Goal: Task Accomplishment & Management: Use online tool/utility

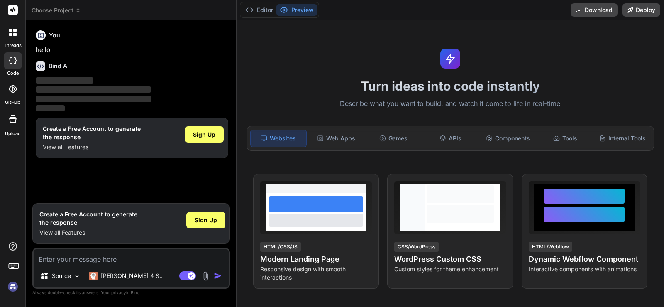
type textarea "x"
click at [195, 131] on span "Sign Up" at bounding box center [204, 134] width 22 height 8
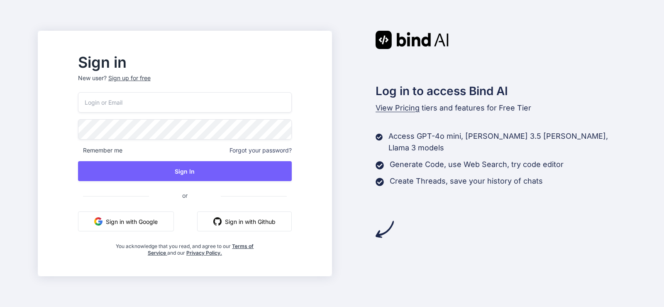
drag, startPoint x: 173, startPoint y: 73, endPoint x: 156, endPoint y: 78, distance: 16.8
click at [172, 73] on div "Sign in New user? Sign up for free" at bounding box center [185, 74] width 214 height 36
click at [151, 79] on div "Sign up for free" at bounding box center [129, 78] width 42 height 8
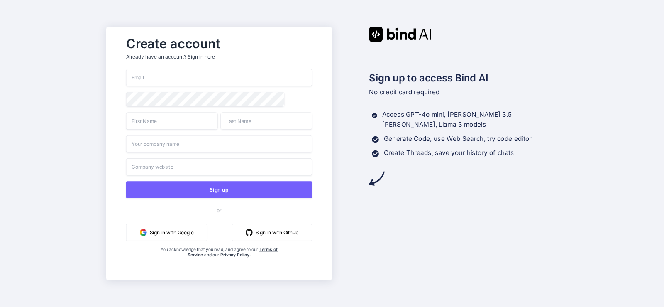
click at [215, 78] on input "email" at bounding box center [219, 77] width 186 height 17
paste input "bexiw61902@knilok.com"
type input "bexiw61902@knilok.com"
click at [187, 124] on input "text" at bounding box center [172, 120] width 92 height 17
type input "morwt"
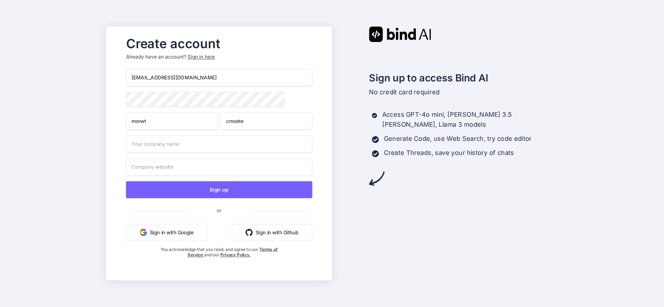
type input "cmoete"
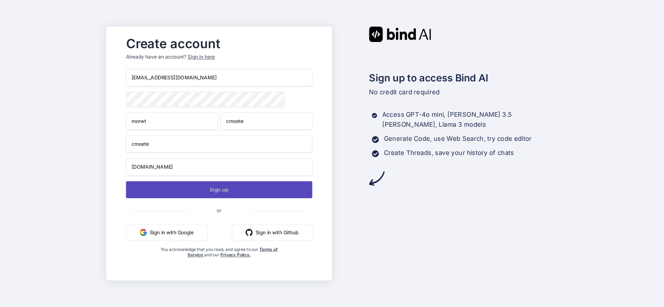
type input "comete.com"
click at [236, 197] on button "Sign up" at bounding box center [219, 189] width 186 height 17
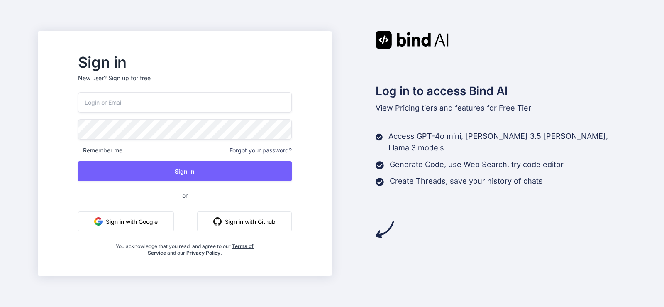
click at [231, 94] on input "email" at bounding box center [185, 102] width 214 height 20
paste input "bexiw61902@knilok.com"
type input "bexiw61902@knilok.com"
click at [237, 159] on div "bexiw61902@knilok.com Remember me Forgot your password? Sign In or Sign in with…" at bounding box center [185, 174] width 214 height 164
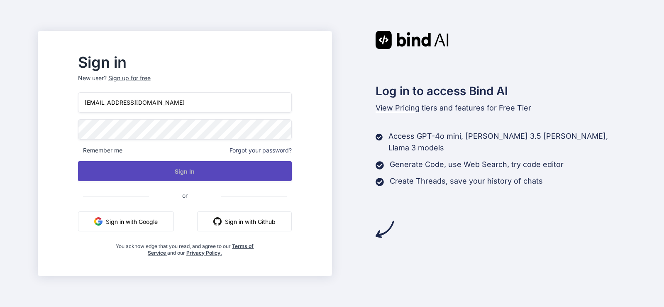
click at [238, 165] on button "Sign In" at bounding box center [185, 171] width 214 height 20
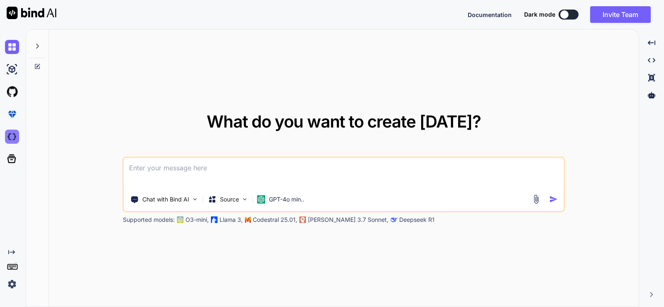
click at [12, 138] on img at bounding box center [12, 136] width 14 height 14
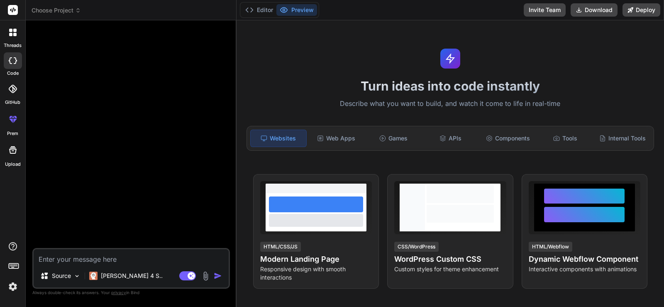
type textarea "x"
click at [130, 257] on textarea at bounding box center [131, 256] width 195 height 15
type textarea "c"
type textarea "x"
type textarea "cr"
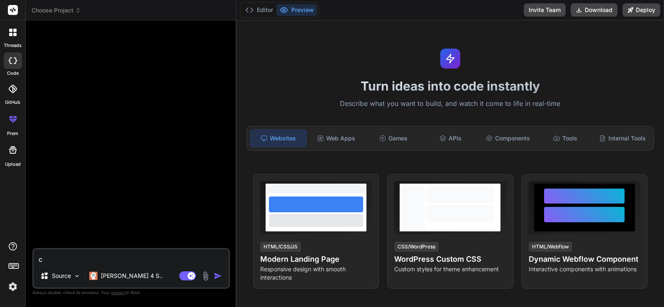
type textarea "x"
type textarea "cre"
type textarea "x"
type textarea "crea"
type textarea "x"
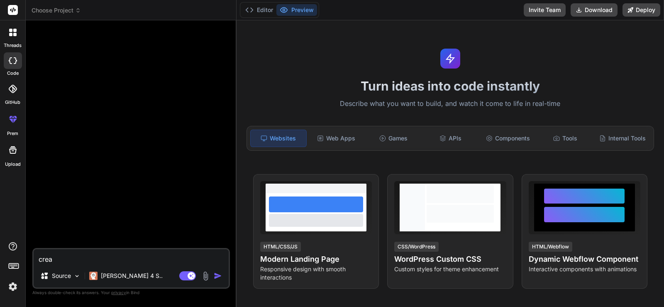
type textarea "creae"
type textarea "x"
type textarea "crea"
type textarea "x"
type textarea "creat"
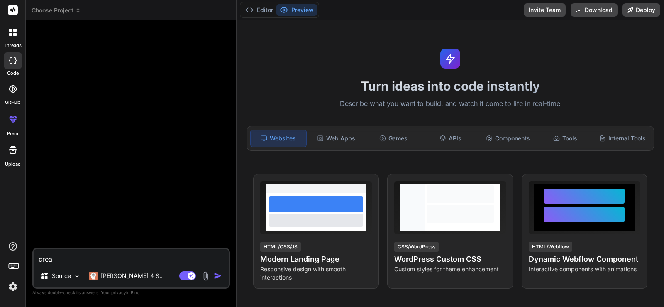
type textarea "x"
type textarea "create"
type textarea "x"
type textarea "create"
type textarea "x"
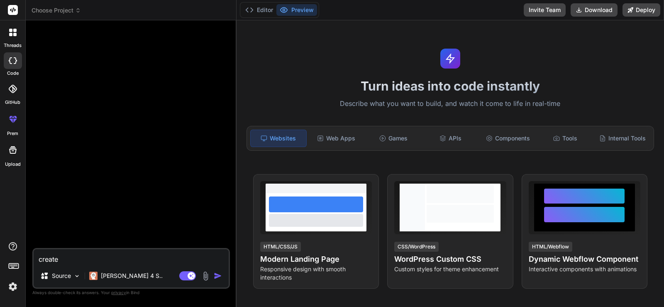
type textarea "create n"
type textarea "x"
type textarea "create ne"
type textarea "x"
type textarea "create new"
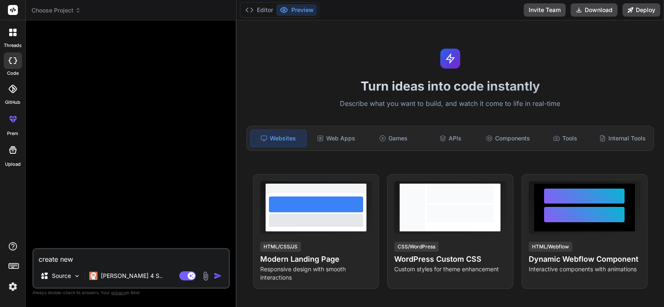
type textarea "x"
type textarea "create new"
type textarea "x"
type textarea "create new w"
type textarea "x"
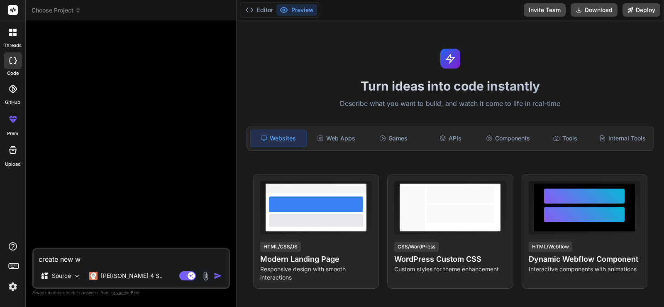
type textarea "create new we"
type textarea "x"
type textarea "create new web"
type textarea "x"
type textarea "create new webs"
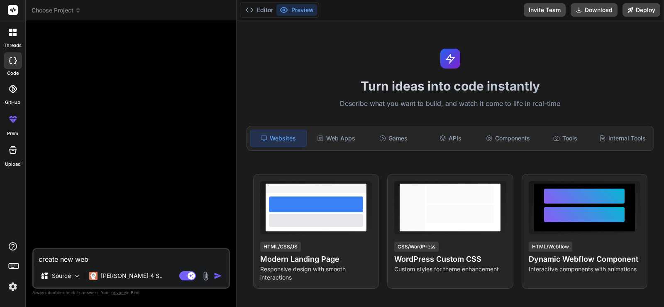
type textarea "x"
type textarea "create new websi"
type textarea "x"
type textarea "create new websit"
type textarea "x"
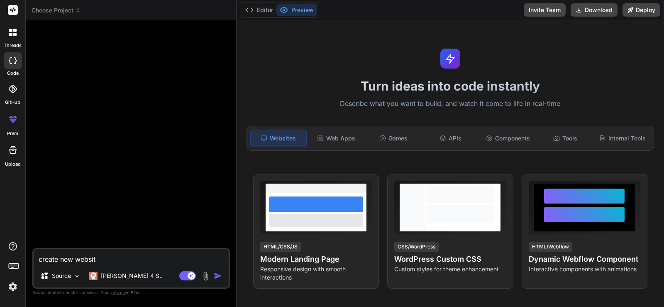
type textarea "create new websit"
type textarea "x"
type textarea "create new websit e"
type textarea "x"
type textarea "create new websit"
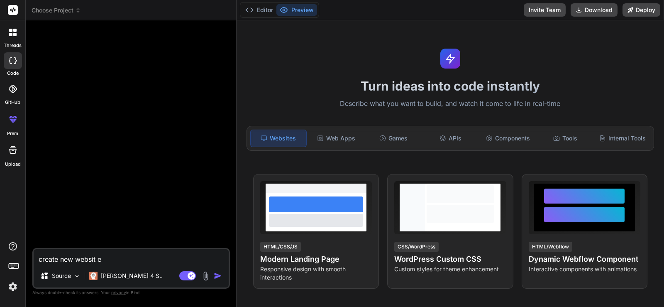
type textarea "x"
type textarea "create new websit"
type textarea "x"
type textarea "create new website"
type textarea "x"
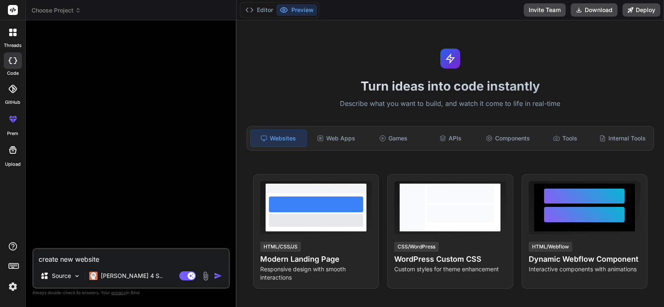
type textarea "create new website"
type textarea "x"
type textarea "create new website l"
type textarea "x"
type textarea "create new website lk"
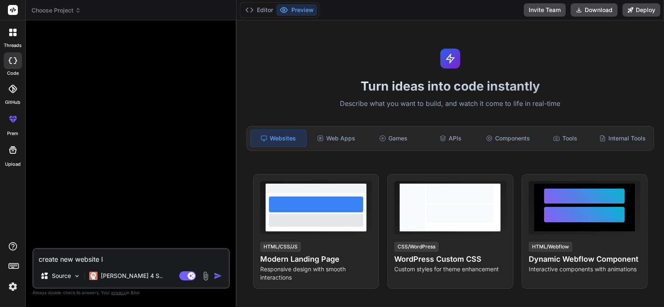
type textarea "x"
type textarea "create new website lke"
type textarea "x"
type textarea "create new website lke"
type textarea "x"
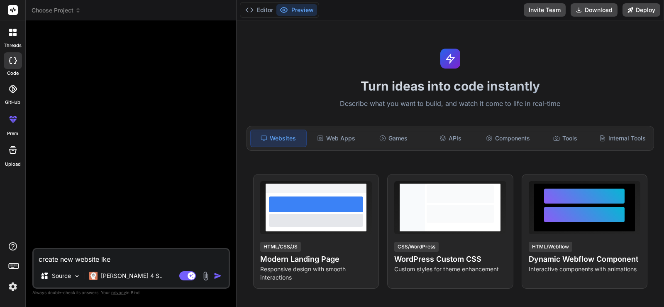
type textarea "create new website lke h"
type textarea "x"
type textarea "create new website lke hi"
type textarea "x"
type textarea "create new website lke h"
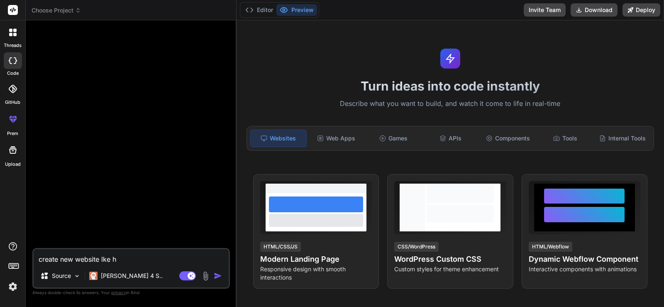
type textarea "x"
type textarea "create new website lke"
type textarea "x"
type textarea "create new website lke"
type textarea "x"
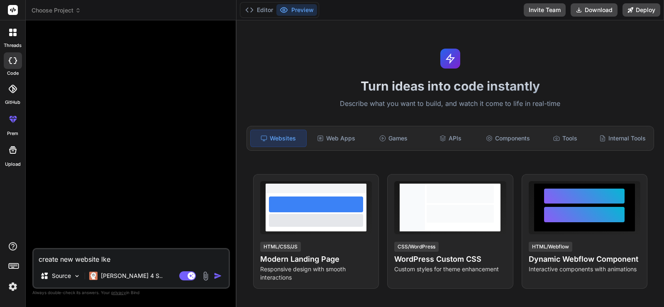
type textarea "create new website lk"
type textarea "x"
type textarea "create new website l"
type textarea "x"
type textarea "create new website li"
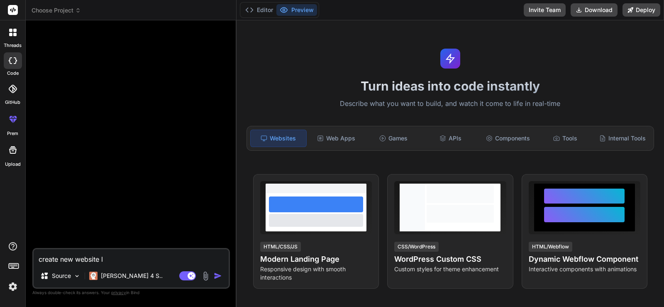
type textarea "x"
type textarea "create new website lik"
type textarea "x"
type textarea "create new website like"
type textarea "x"
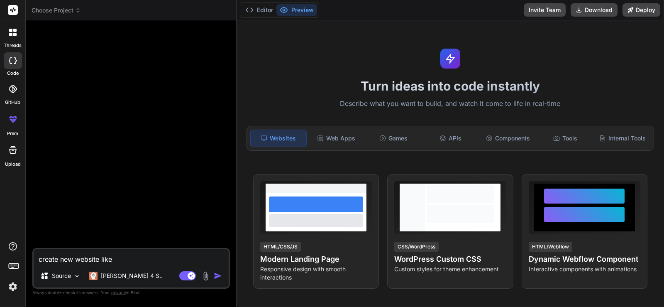
type textarea "create new website like"
type textarea "x"
type textarea "create new website like t"
type textarea "x"
type textarea "create new website like th"
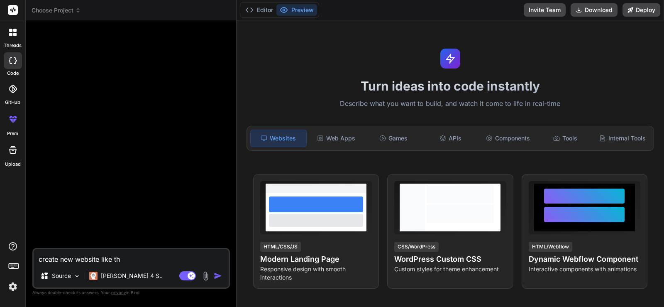
type textarea "x"
type textarea "create new website like thi"
type textarea "x"
type textarea "create new website like this"
type textarea "x"
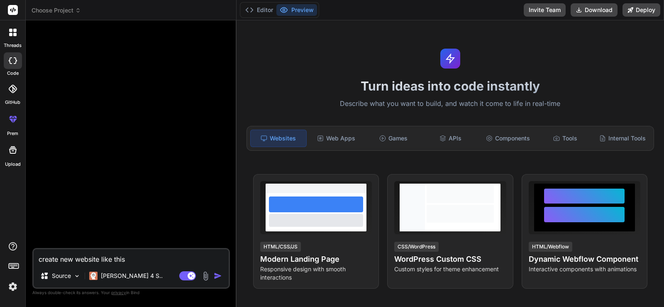
type textarea "create new website like this."
type textarea "x"
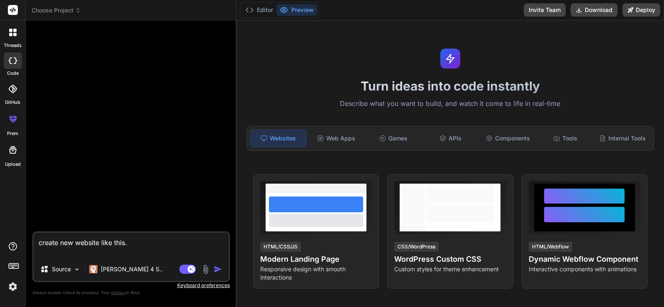
type textarea "create new website like this. https://fashiomy.com/"
type textarea "x"
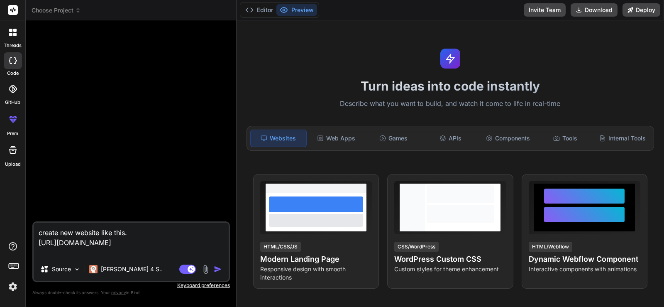
type textarea "create new website like this. https://fashiomy.com/"
type textarea "x"
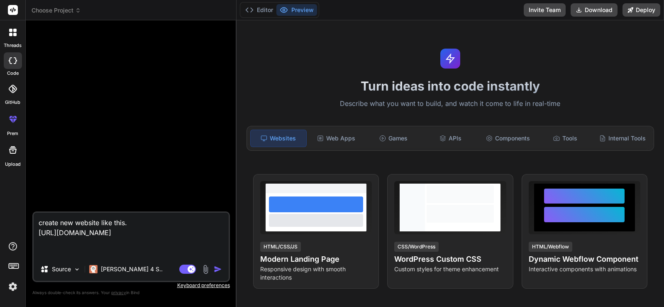
type textarea "create new website like this. https://fashiomy.com/ b"
type textarea "x"
type textarea "create new website like this. https://fashiomy.com/ be"
type textarea "x"
type textarea "create new website like this. https://fashiomy.com/ bet"
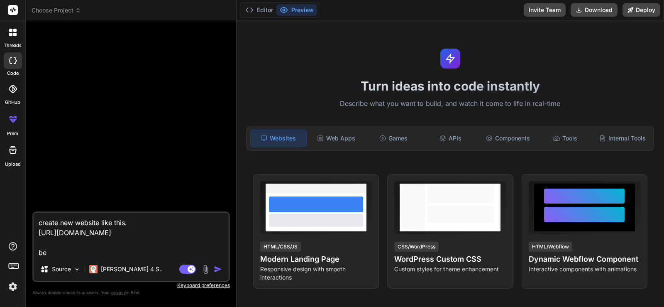
type textarea "x"
type textarea "create new website like this. https://fashiomy.com/ bett"
type textarea "x"
type textarea "create new website like this. https://fashiomy.com/ bette"
type textarea "x"
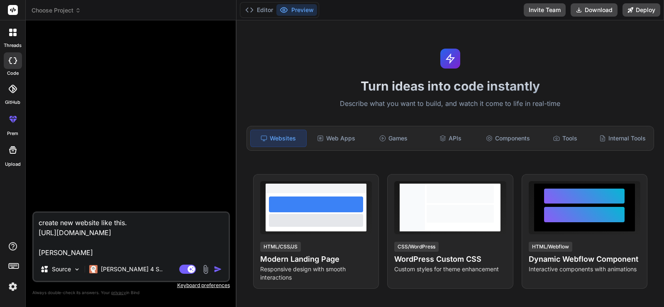
type textarea "create new website like this. https://fashiomy.com/ better"
type textarea "x"
type textarea "create new website like this. https://fashiomy.com/ better"
type textarea "x"
type textarea "create new website like this. https://fashiomy.com/ better f"
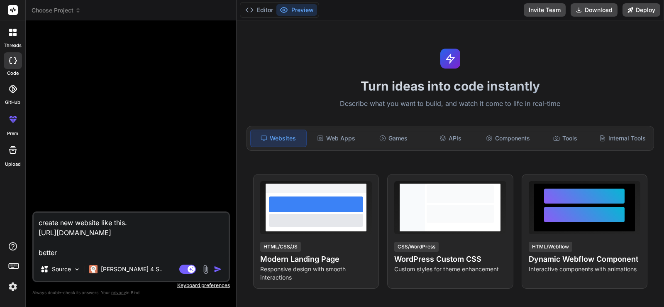
type textarea "x"
type textarea "create new website like this. https://fashiomy.com/ better fu"
type textarea "x"
type textarea "create new website like this. https://fashiomy.com/ better fun"
type textarea "x"
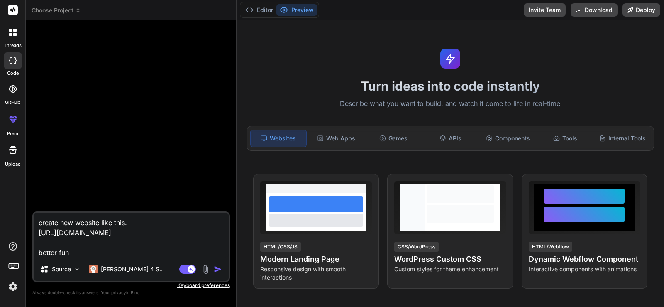
type textarea "create new website like this. https://fashiomy.com/ better funt"
type textarea "x"
type textarea "create new website like this. https://fashiomy.com/ better funti"
type textarea "x"
type textarea "create new website like this. https://fashiomy.com/ better funtio"
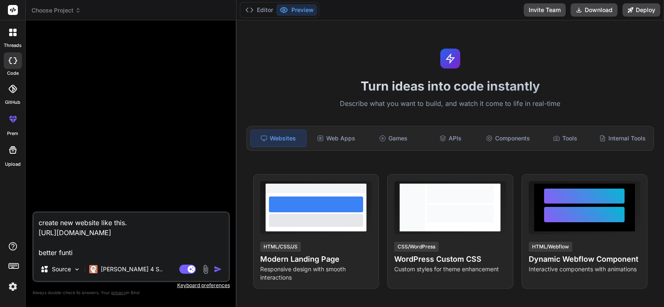
type textarea "x"
type textarea "create new website like this. https://fashiomy.com/ better funtion"
type textarea "x"
type textarea "create new website like this. https://fashiomy.com/ better funtiona"
type textarea "x"
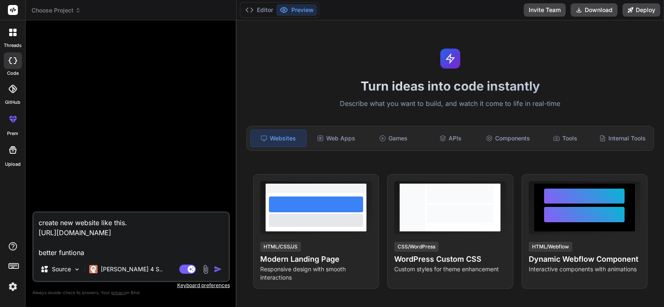
type textarea "create new website like this. https://fashiomy.com/ better funtional"
type textarea "x"
type textarea "create new website like this. https://fashiomy.com/ better funtionali"
type textarea "x"
type textarea "create new website like this. https://fashiomy.com/ better funtionalit"
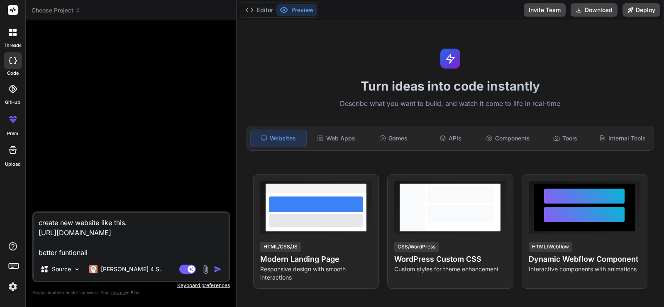
type textarea "x"
type textarea "create new website like this. https://fashiomy.com/ better funtionality"
type textarea "x"
type textarea "create new website like this. https://fashiomy.com/ better funtionality"
type textarea "x"
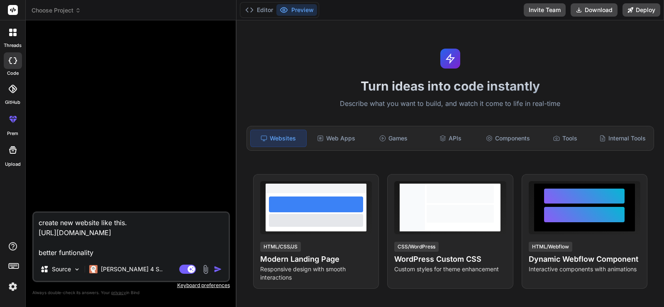
type textarea "create new website like this. https://fashiomy.com/ better funtionality a"
type textarea "x"
type textarea "create new website like this. https://fashiomy.com/ better funtionality an"
type textarea "x"
type textarea "create new website like this. https://fashiomy.com/ better funtionality and"
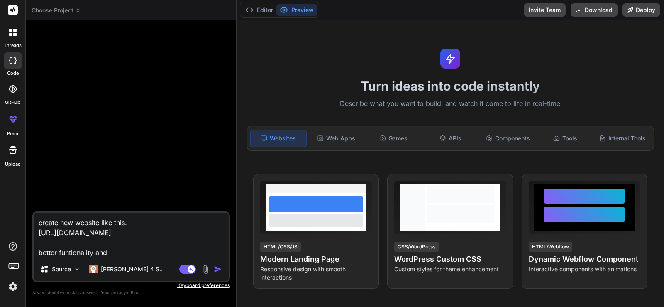
type textarea "x"
type textarea "create new website like this. https://fashiomy.com/ better funtionality and"
type textarea "x"
type textarea "create new website like this. https://fashiomy.com/ better funtionality and m"
type textarea "x"
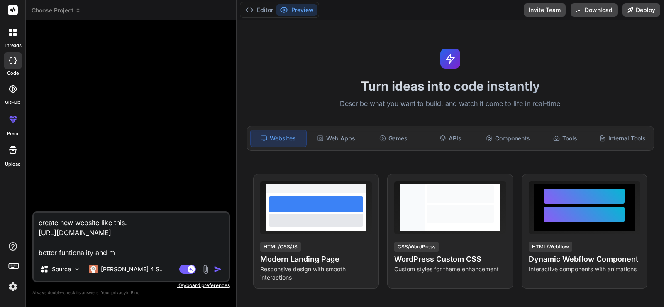
type textarea "create new website like this. https://fashiomy.com/ better funtionality and mo"
type textarea "x"
type textarea "create new website like this. https://fashiomy.com/ better funtionality and mor"
type textarea "x"
type textarea "create new website like this. https://fashiomy.com/ better funtionality and more"
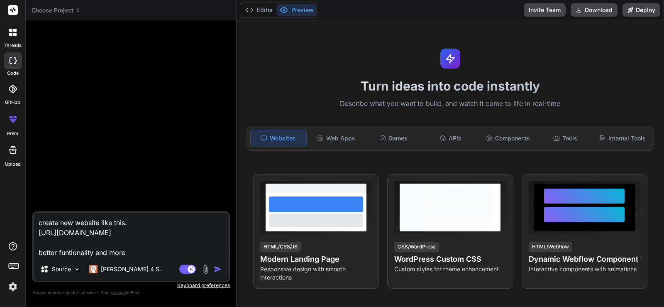
type textarea "x"
type textarea "create new website like this. https://fashiomy.com/ better funtionality and more"
type textarea "x"
type textarea "create new website like this. https://fashiomy.com/ better funtionality and mor…"
type textarea "x"
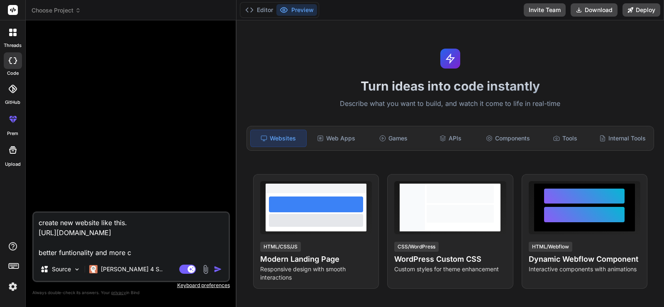
type textarea "create new website like this. https://fashiomy.com/ better funtionality and mor…"
type textarea "x"
type textarea "create new website like this. https://fashiomy.com/ better funtionality and mor…"
type textarea "x"
type textarea "create new website like this. https://fashiomy.com/ better funtionality and mor…"
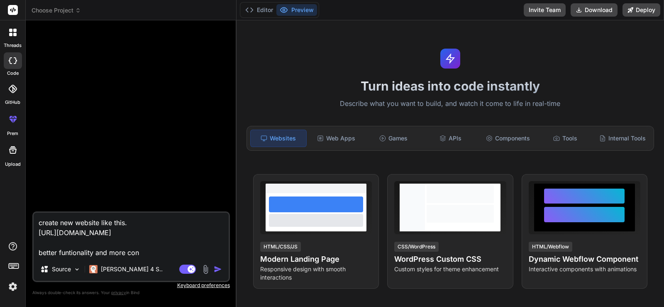
type textarea "x"
type textarea "create new website like this. https://fashiomy.com/ better funtionality and mor…"
type textarea "x"
type textarea "create new website like this. https://fashiomy.com/ better funtionality and mor…"
type textarea "x"
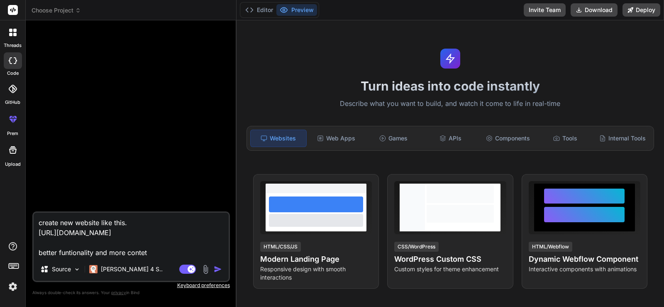
type textarea "create new website like this. https://fashiomy.com/ better funtionality and mor…"
type textarea "x"
type textarea "create new website like this. https://fashiomy.com/ better funtionality and mor…"
type textarea "x"
type textarea "create new website like this. https://fashiomy.com/ better funtionality and mor…"
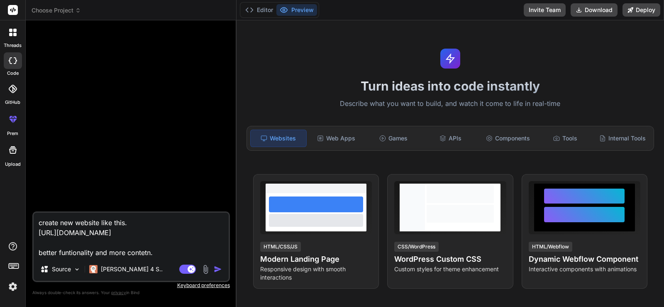
type textarea "x"
type textarea "create new website like this. https://fashiomy.com/ better funtionality and mor…"
type textarea "x"
type textarea "create new website like this. https://fashiomy.com/ better funtionality and mor…"
type textarea "x"
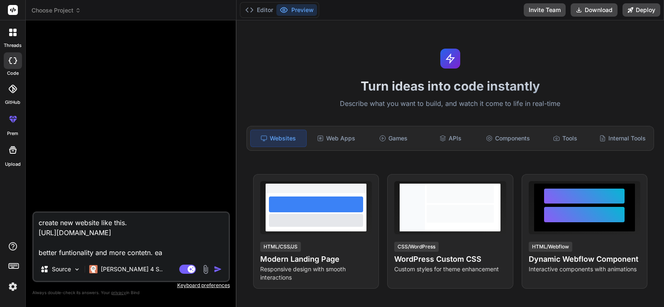
type textarea "create new website like this. https://fashiomy.com/ better funtionality and mor…"
type textarea "x"
type textarea "create new website like this. https://fashiomy.com/ better funtionality and mor…"
type textarea "x"
type textarea "create new website like this. https://fashiomy.com/ better funtionality and mor…"
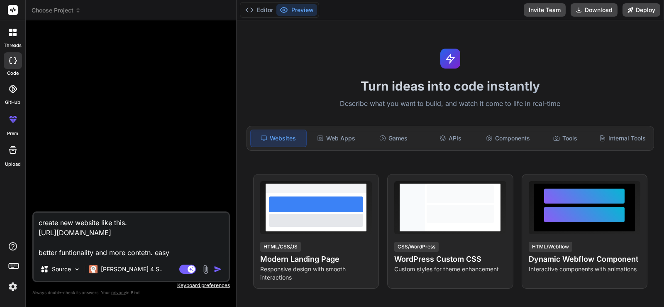
type textarea "x"
type textarea "create new website like this. https://fashiomy.com/ better funtionality and mor…"
type textarea "x"
type textarea "create new website like this. https://fashiomy.com/ better funtionality and mor…"
type textarea "x"
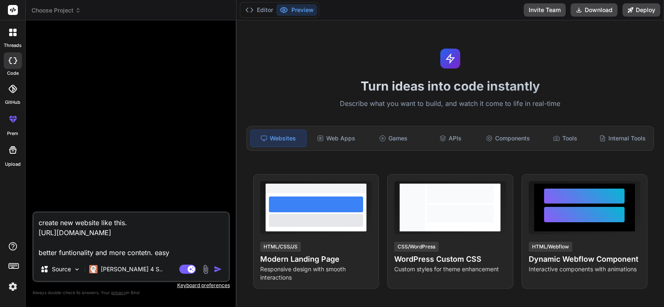
type textarea "create new website like this. https://fashiomy.com/ better funtionality and mor…"
type textarea "x"
type textarea "create new website like this. https://fashiomy.com/ better funtionality and mor…"
type textarea "x"
type textarea "create new website like this. https://fashiomy.com/ better funtionality and mor…"
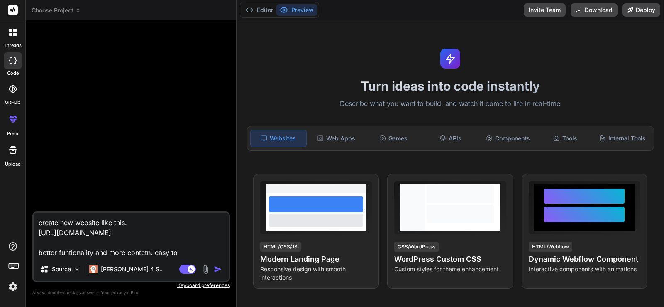
type textarea "x"
type textarea "create new website like this. https://fashiomy.com/ better funtionality and mor…"
type textarea "x"
type textarea "create new website like this. https://fashiomy.com/ better funtionality and mor…"
type textarea "x"
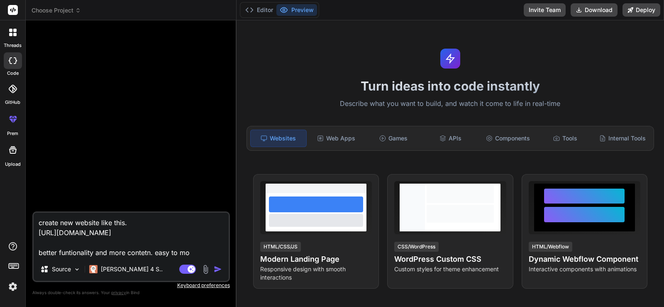
type textarea "create new website like this. https://fashiomy.com/ better funtionality and mor…"
type textarea "x"
type textarea "create new website like this. https://fashiomy.com/ better funtionality and mor…"
type textarea "x"
type textarea "create new website like this. https://fashiomy.com/ better funtionality and mor…"
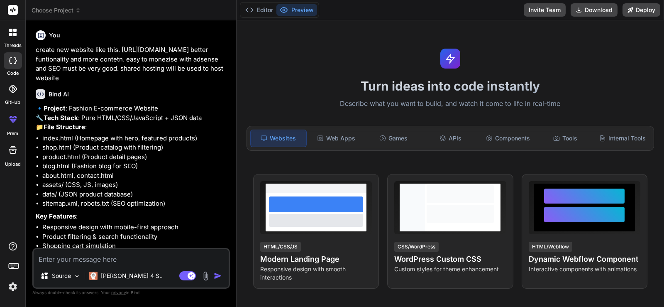
click at [79, 208] on li "sitemap.xml, robots.txt (SEO optimization)" at bounding box center [135, 204] width 186 height 10
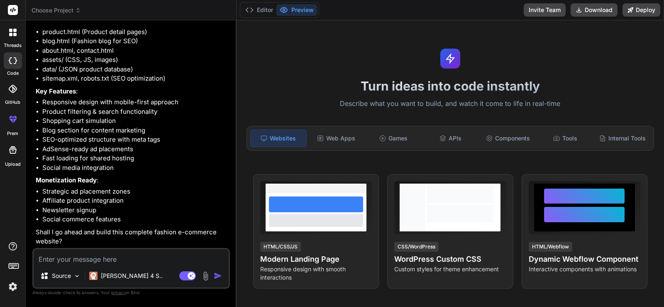
scroll to position [144, 0]
click at [85, 257] on textarea at bounding box center [131, 256] width 195 height 15
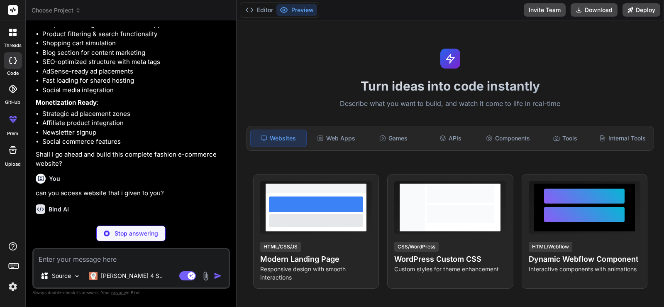
scroll to position [229, 0]
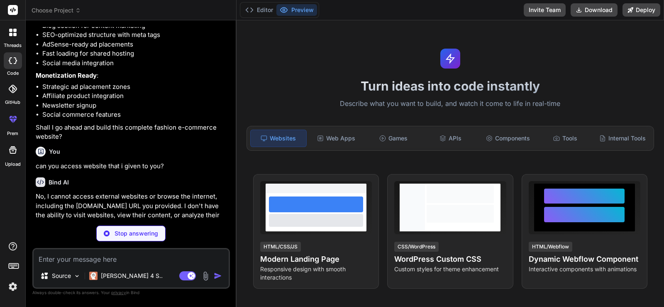
click at [134, 187] on div "Bind AI" at bounding box center [132, 182] width 192 height 10
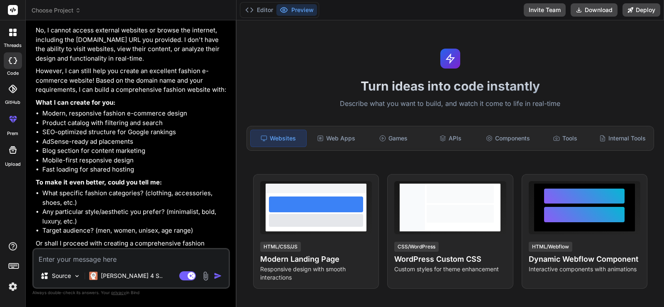
scroll to position [434, 0]
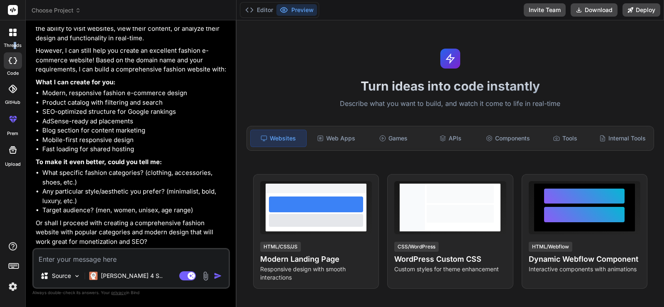
click at [15, 42] on label "threads" at bounding box center [13, 45] width 18 height 7
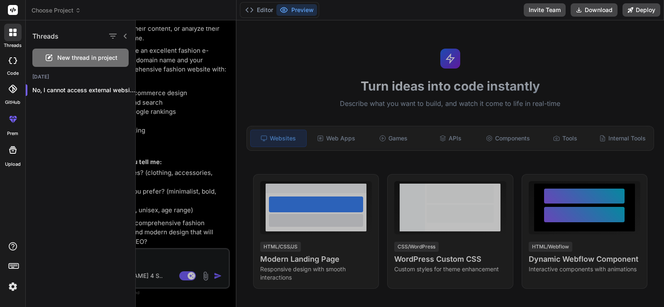
click at [107, 60] on span "New thread in project" at bounding box center [87, 58] width 60 height 8
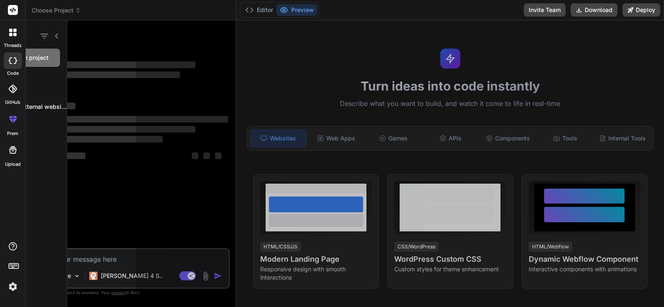
scroll to position [0, 0]
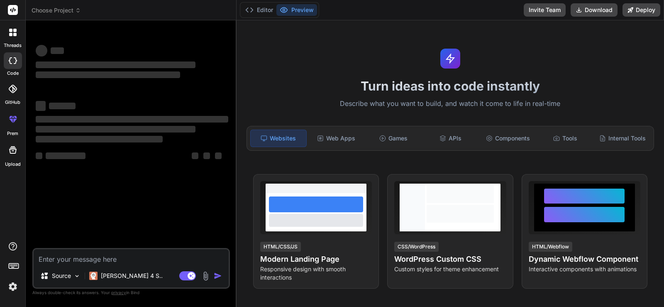
click at [99, 255] on textarea at bounding box center [131, 256] width 195 height 15
paste textarea "Create a modern, high-performance image tools website similar to fashiomy.com b…"
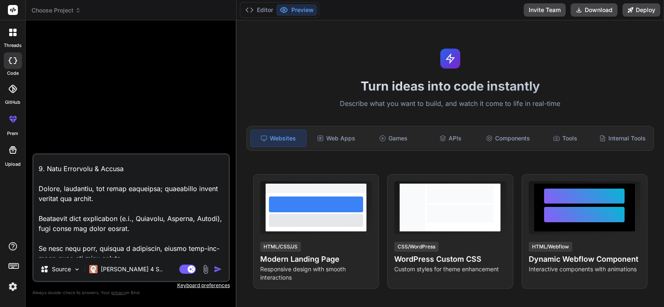
scroll to position [6, 0]
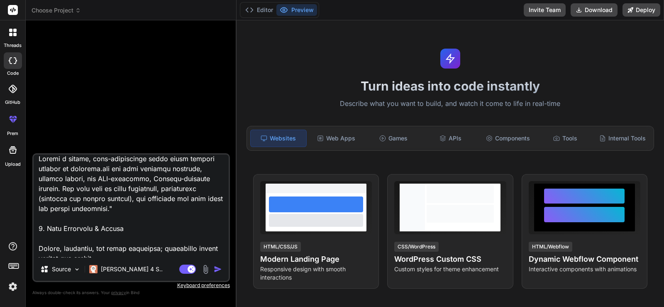
drag, startPoint x: 125, startPoint y: 169, endPoint x: 35, endPoint y: 171, distance: 89.6
click at [35, 171] on textarea at bounding box center [131, 205] width 195 height 103
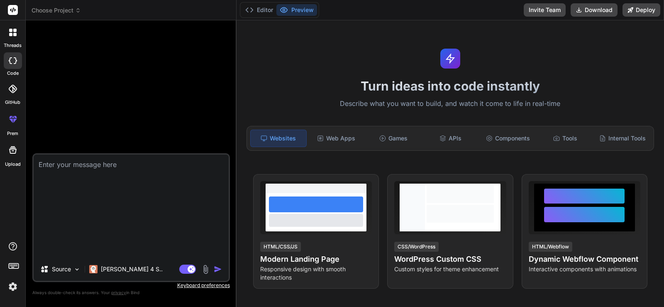
scroll to position [0, 0]
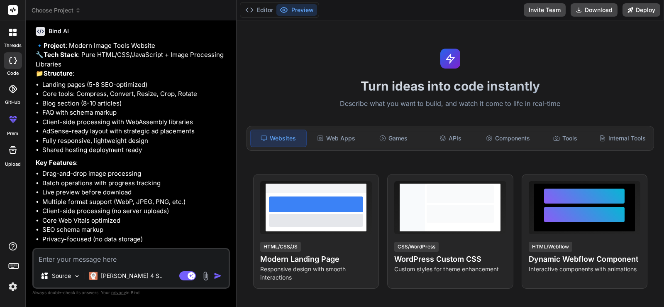
scroll to position [605, 0]
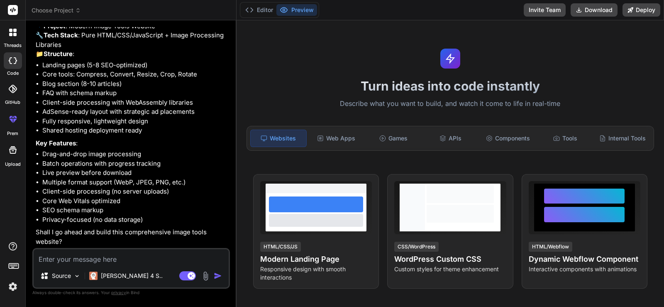
click at [139, 264] on div "Source Claude 4 S.. Agent Mode. When this toggle is activated, AI automatically…" at bounding box center [130, 268] width 197 height 41
click at [162, 259] on textarea at bounding box center [131, 256] width 195 height 15
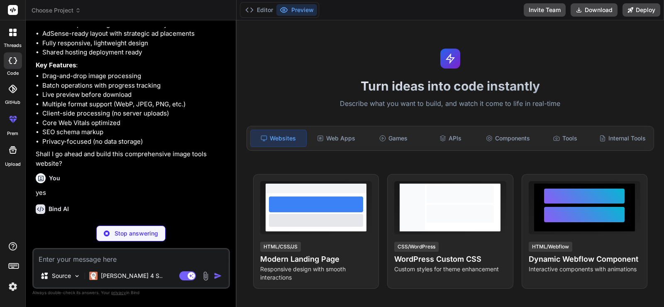
scroll to position [691, 0]
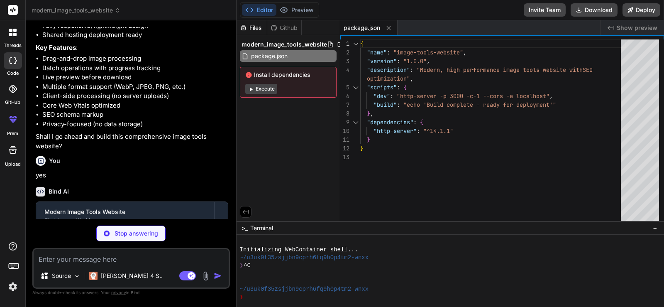
click at [265, 90] on button "Execute" at bounding box center [261, 89] width 32 height 10
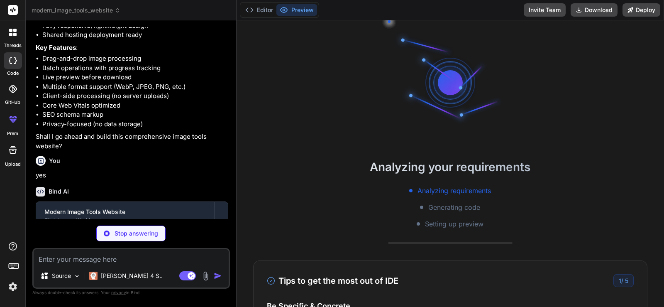
scroll to position [39, 0]
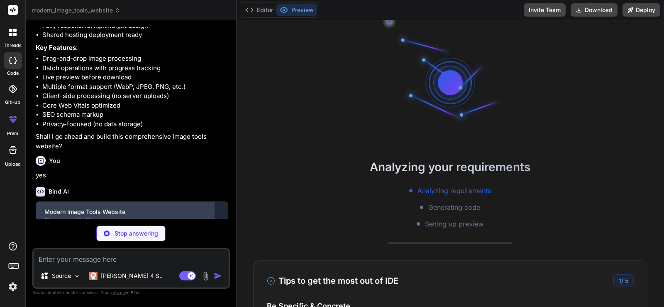
click at [199, 213] on div "Modern Image Tools Website Click to open Workbench" at bounding box center [125, 215] width 178 height 27
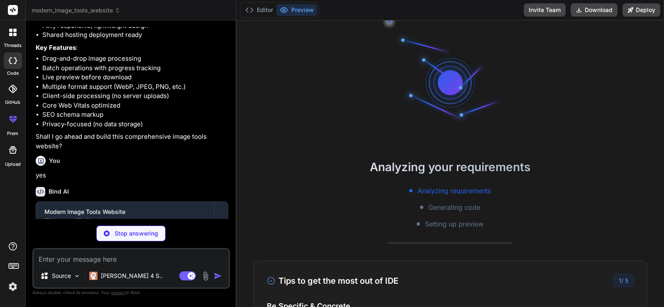
click at [201, 180] on p "yes" at bounding box center [132, 175] width 192 height 10
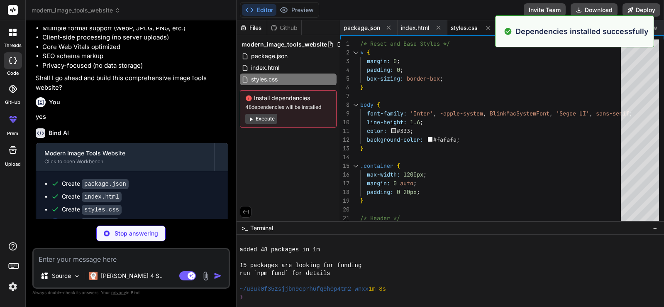
scroll to position [118, 0]
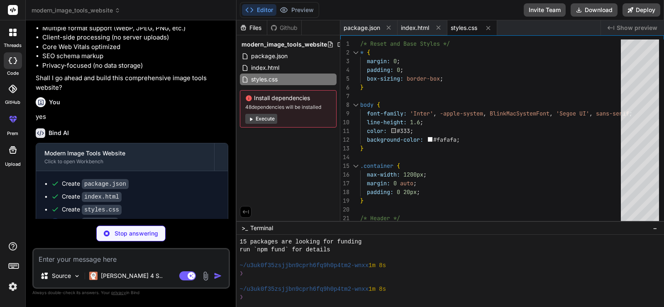
click at [185, 188] on div "Create package.json" at bounding box center [135, 183] width 168 height 9
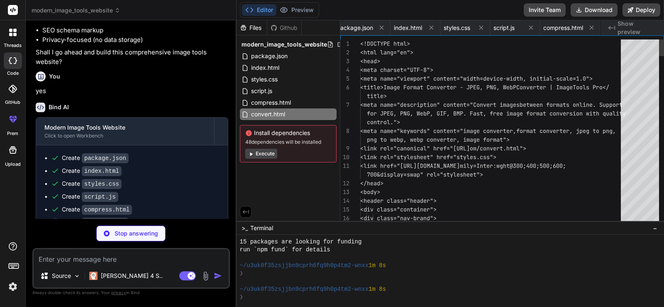
scroll to position [0, 62]
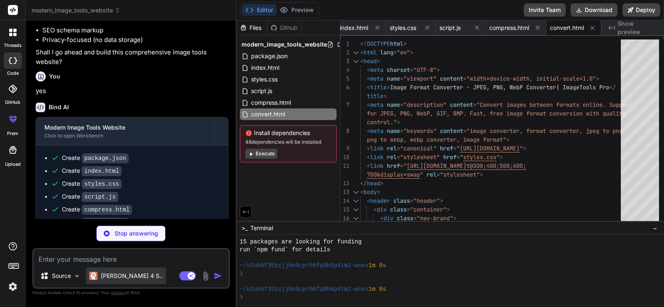
click at [104, 276] on p "[PERSON_NAME] 4 S.." at bounding box center [132, 275] width 62 height 8
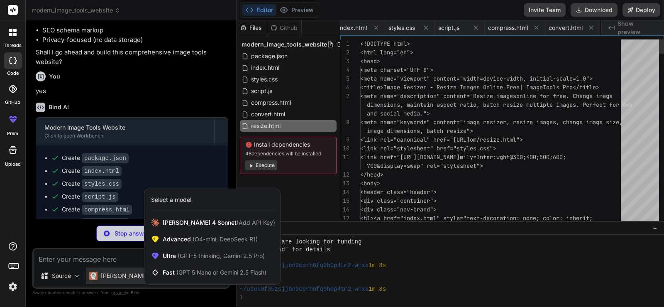
scroll to position [0, 113]
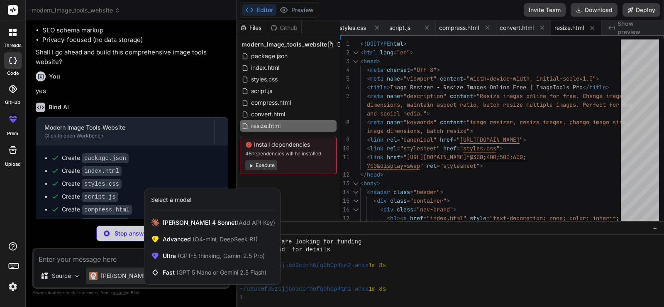
click at [104, 276] on div at bounding box center [332, 153] width 664 height 307
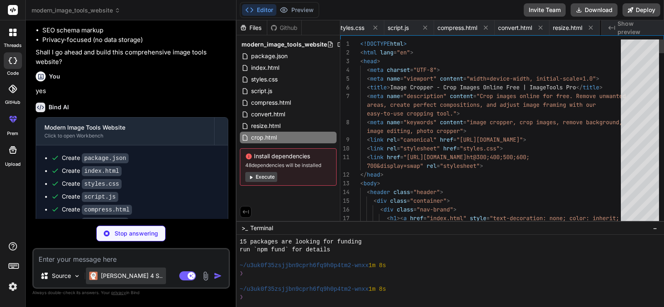
scroll to position [0, 163]
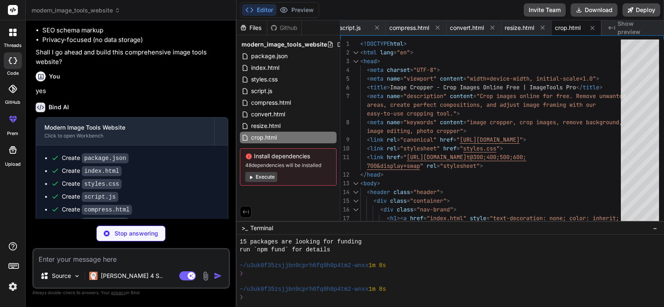
click at [172, 188] on div "Create styles.css" at bounding box center [135, 183] width 168 height 9
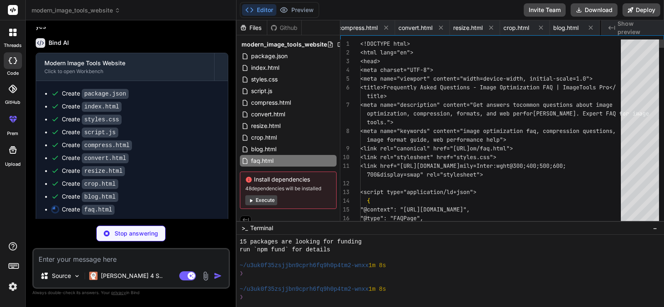
scroll to position [0, 262]
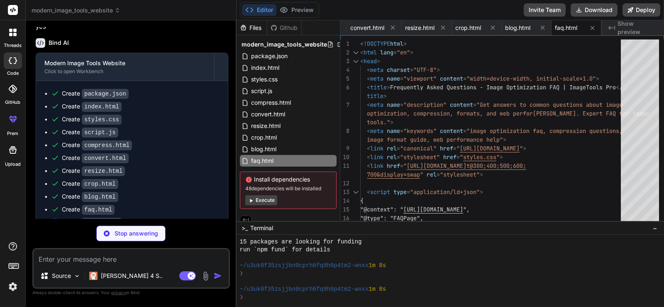
click at [172, 188] on div "Create crop.html" at bounding box center [135, 183] width 168 height 9
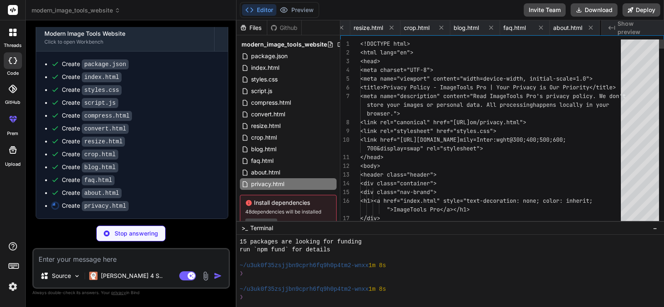
scroll to position [0, 366]
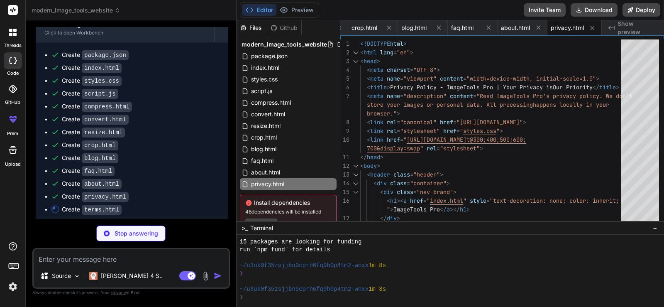
click at [173, 188] on div "Create about.html" at bounding box center [135, 183] width 168 height 9
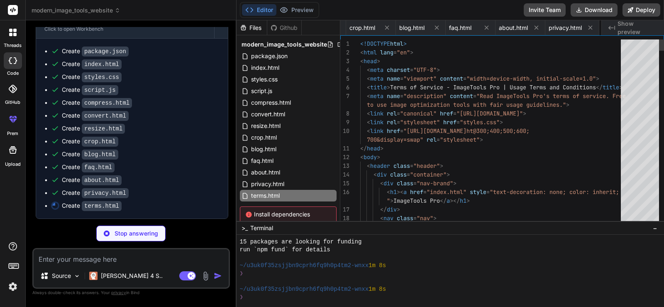
scroll to position [0, 416]
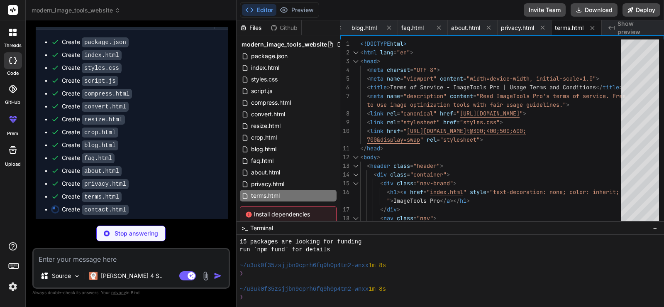
click at [173, 188] on div "Create privacy.html" at bounding box center [135, 183] width 168 height 9
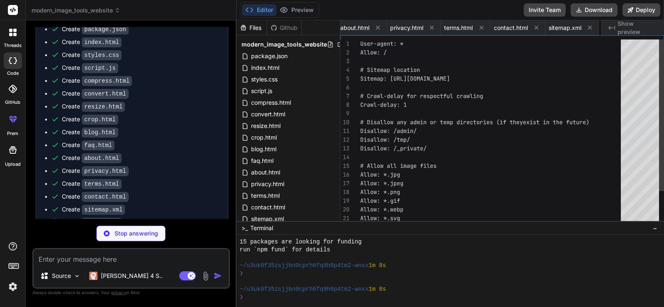
scroll to position [0, 574]
click at [191, 188] on div "Create terms.html" at bounding box center [135, 183] width 168 height 9
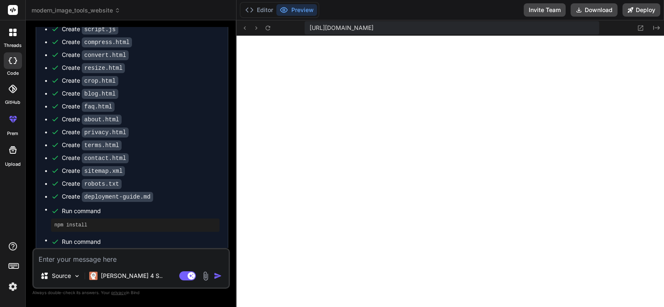
scroll to position [560, 0]
click at [638, 27] on icon at bounding box center [640, 27] width 5 height 5
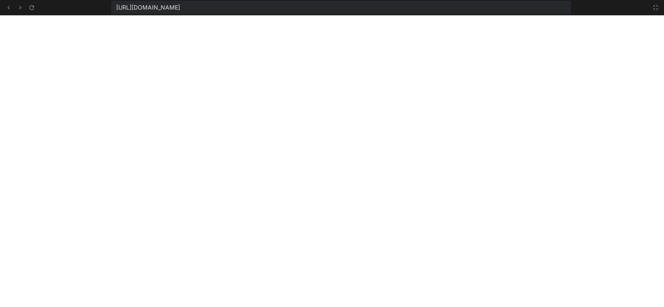
scroll to position [961, 0]
click at [9, 10] on icon at bounding box center [8, 7] width 7 height 7
click at [659, 10] on button at bounding box center [655, 7] width 10 height 10
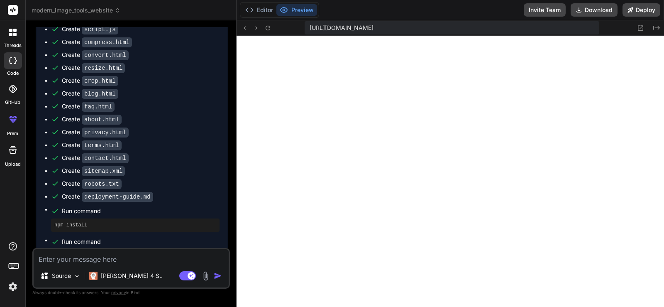
scroll to position [1064, 0]
click at [243, 28] on icon at bounding box center [244, 27] width 7 height 7
click at [136, 266] on div "Source Claude 4 S.. Agent Mode. When this toggle is activated, AI automatically…" at bounding box center [130, 268] width 197 height 41
click at [138, 260] on textarea at bounding box center [131, 256] width 195 height 15
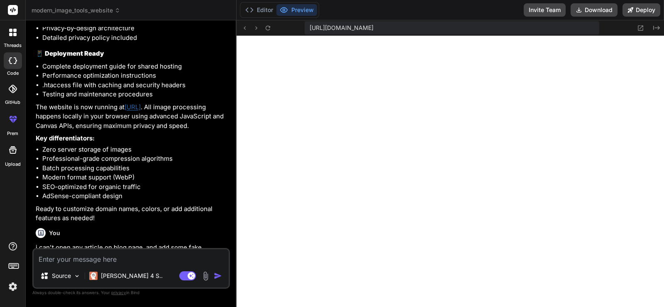
scroll to position [1720, 0]
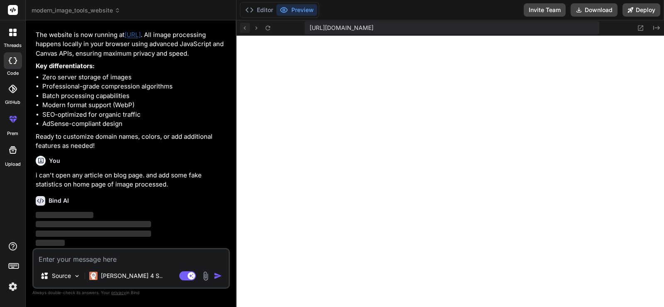
click at [246, 28] on icon at bounding box center [244, 27] width 7 height 7
click at [256, 28] on icon at bounding box center [256, 27] width 7 height 7
click at [641, 28] on icon at bounding box center [640, 27] width 7 height 7
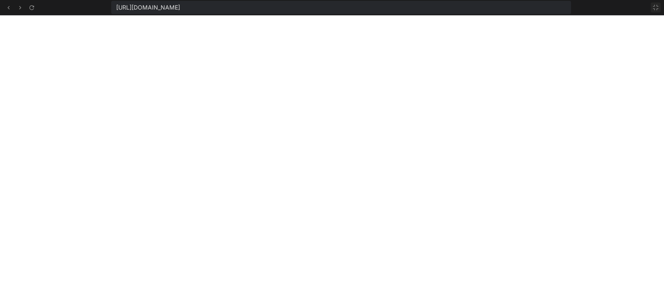
click at [659, 6] on button at bounding box center [655, 7] width 10 height 10
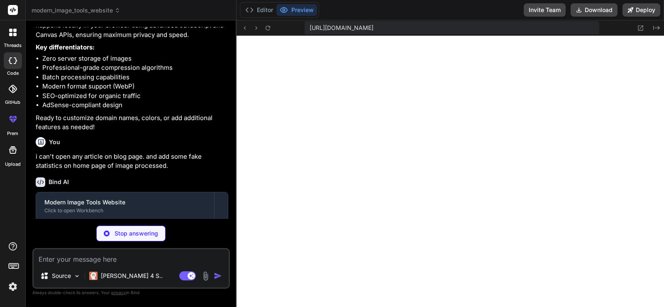
click at [146, 170] on p "i can't open any article on blog page. and add some fake statistics on home pag…" at bounding box center [132, 161] width 192 height 19
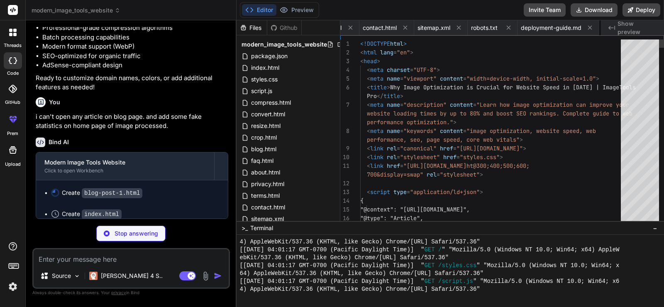
scroll to position [0, 721]
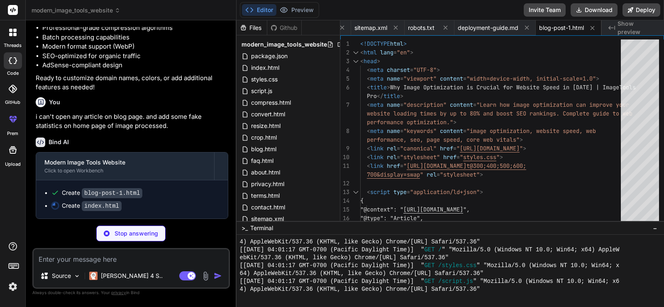
click at [178, 197] on div "Create blog-post-1.html" at bounding box center [135, 192] width 168 height 9
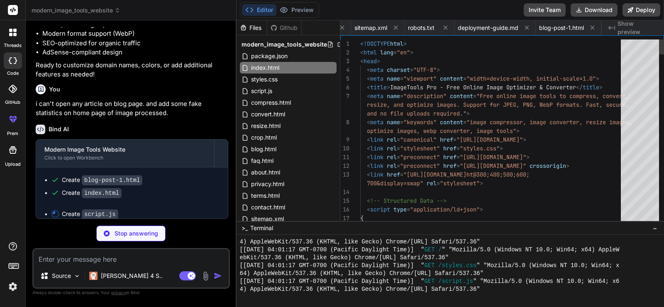
scroll to position [0, 57]
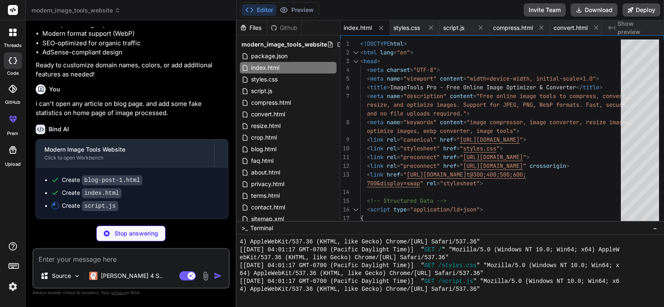
click at [175, 197] on div "Create index.html" at bounding box center [135, 192] width 168 height 9
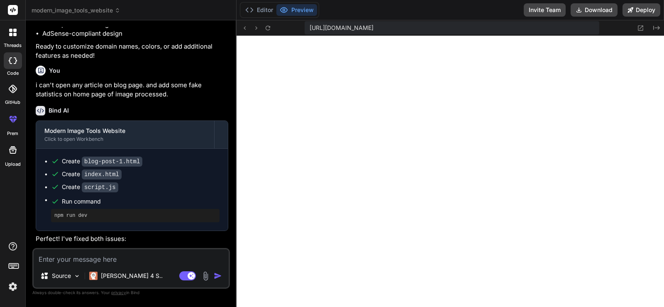
scroll to position [1560, 0]
drag, startPoint x: 232, startPoint y: 138, endPoint x: 237, endPoint y: 138, distance: 5.4
click at [233, 138] on div "Bind AI Web Search Created with Pixso. Code Generator You Bind AI 🔹 Project : M…" at bounding box center [131, 163] width 211 height 286
click at [147, 261] on textarea at bounding box center [131, 256] width 195 height 15
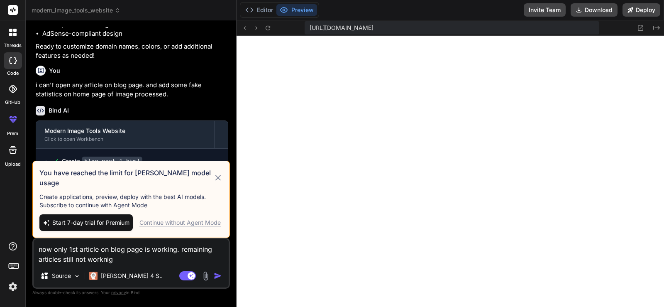
drag, startPoint x: 220, startPoint y: 180, endPoint x: 231, endPoint y: 193, distance: 17.0
click at [220, 180] on icon at bounding box center [217, 177] width 5 height 5
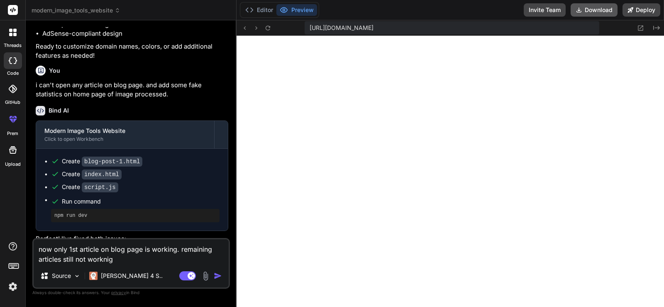
click at [603, 12] on button "Download" at bounding box center [593, 9] width 47 height 13
click at [10, 10] on icon at bounding box center [13, 10] width 10 height 10
click at [13, 45] on label "threads" at bounding box center [13, 45] width 18 height 7
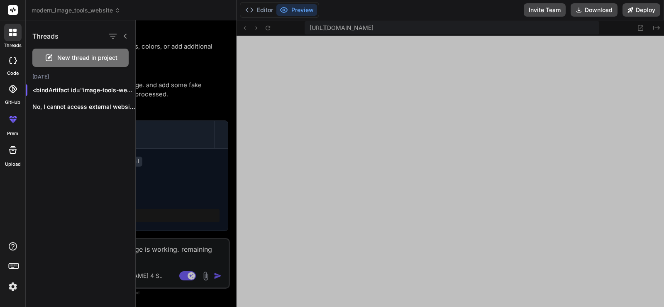
click at [15, 5] on rect at bounding box center [13, 10] width 10 height 10
click at [199, 75] on div at bounding box center [400, 163] width 528 height 286
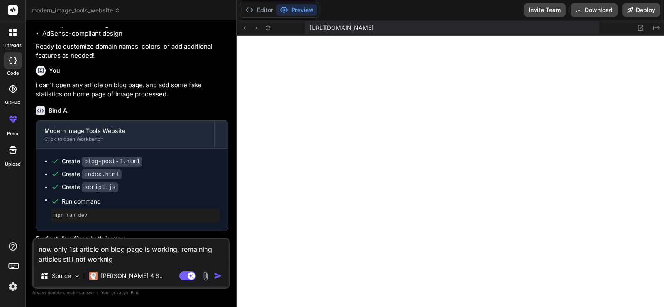
click at [63, 9] on span "modern_image_tools_website" at bounding box center [76, 10] width 89 height 8
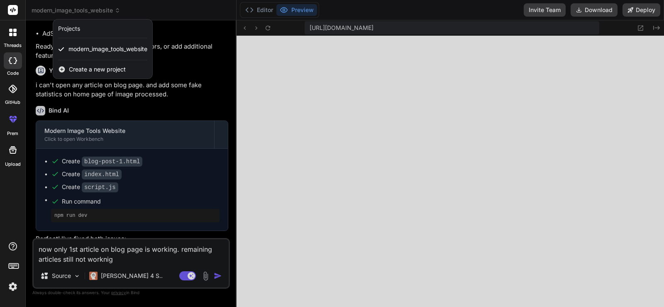
click at [64, 9] on div at bounding box center [332, 153] width 664 height 307
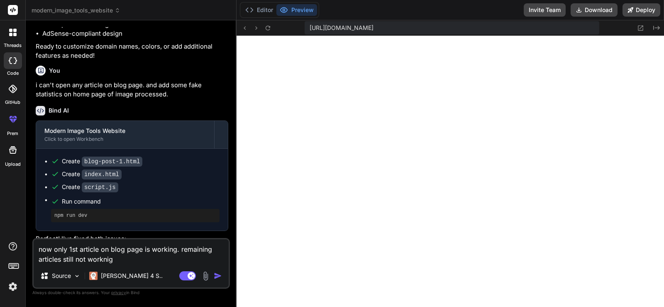
click at [64, 9] on span "modern_image_tools_website" at bounding box center [76, 10] width 89 height 8
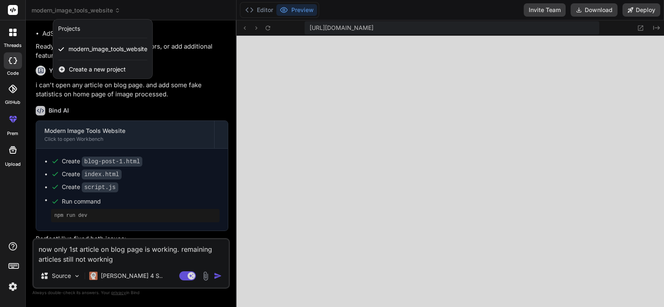
click at [64, 9] on div at bounding box center [332, 153] width 664 height 307
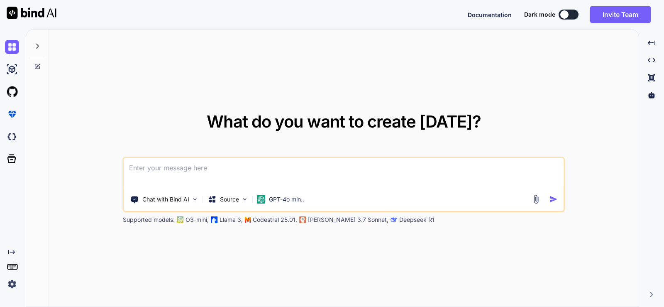
click at [13, 251] on icon at bounding box center [11, 252] width 7 height 4
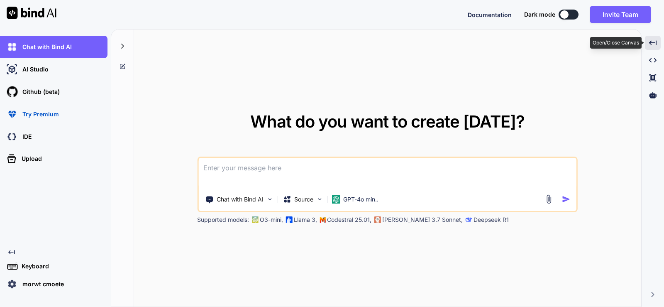
click at [655, 48] on div "Created with Pixso." at bounding box center [653, 43] width 16 height 14
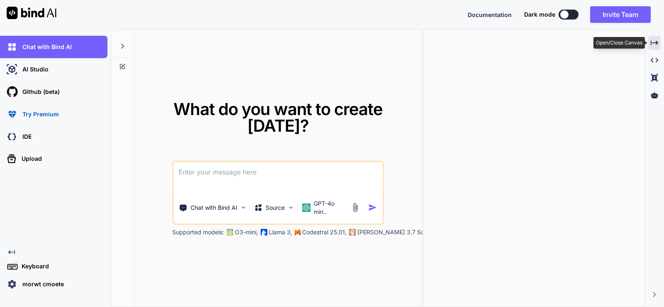
click at [655, 48] on div "Created with Pixso." at bounding box center [654, 43] width 12 height 14
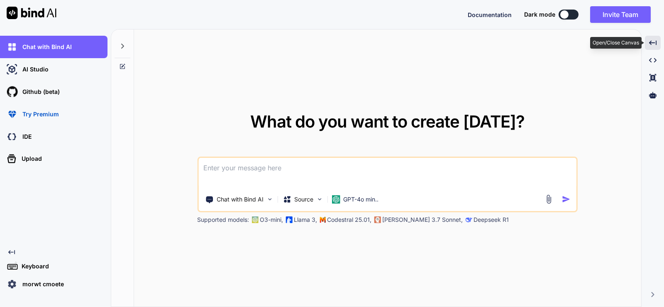
click at [655, 48] on div "Created with Pixso." at bounding box center [653, 43] width 16 height 14
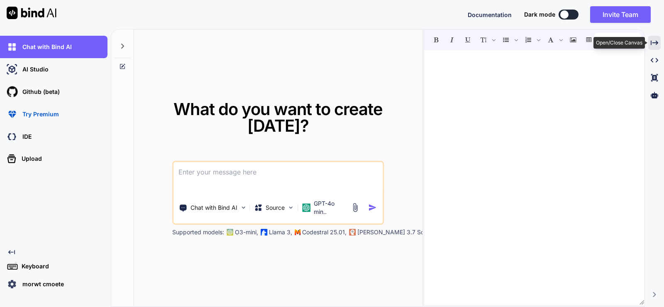
click at [655, 48] on div "Created with Pixso." at bounding box center [654, 43] width 12 height 14
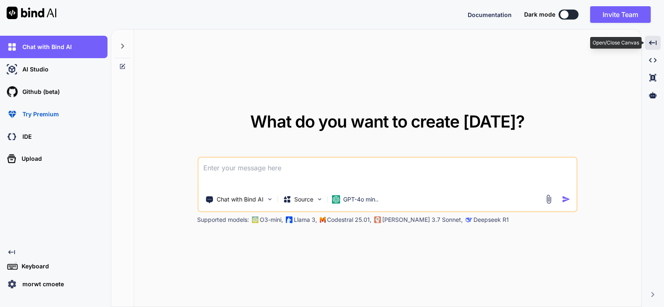
click at [655, 48] on div "Created with Pixso." at bounding box center [653, 43] width 16 height 14
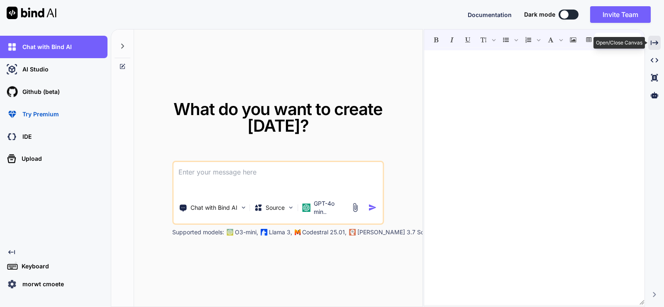
click at [655, 48] on div "Created with Pixso." at bounding box center [654, 43] width 12 height 14
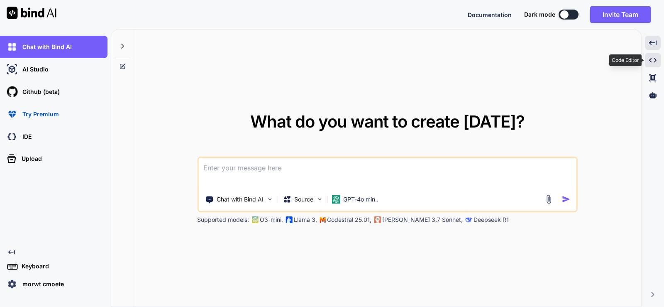
click at [657, 61] on div "Created with Pixso." at bounding box center [653, 60] width 16 height 14
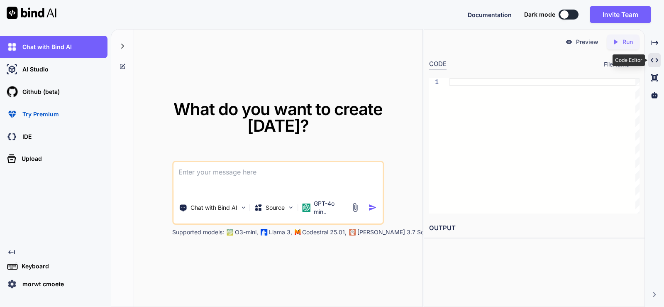
click at [657, 61] on icon at bounding box center [653, 60] width 7 height 5
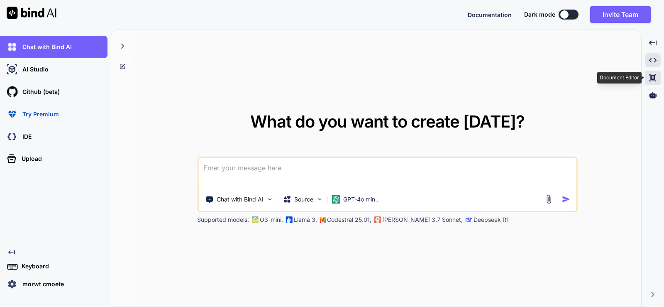
click at [653, 82] on div "Created with Pixso." at bounding box center [653, 78] width 16 height 14
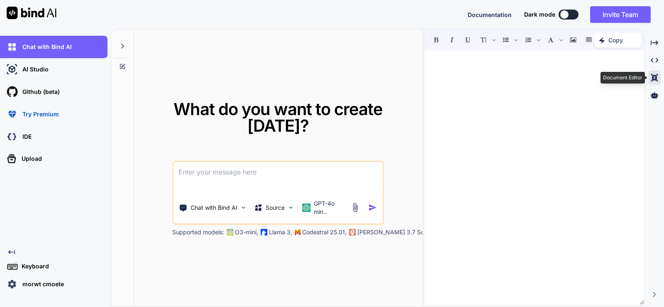
click at [653, 82] on div "Created with Pixso." at bounding box center [654, 78] width 12 height 14
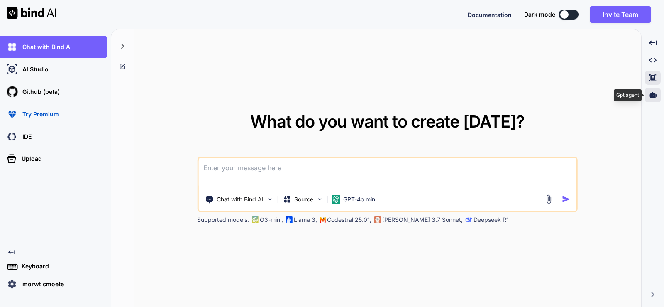
click at [654, 92] on icon at bounding box center [652, 94] width 7 height 7
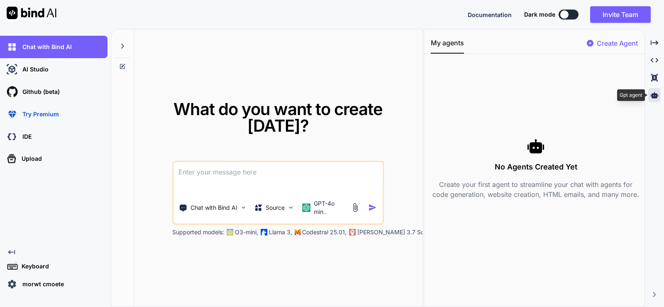
click at [654, 92] on icon at bounding box center [653, 95] width 7 height 6
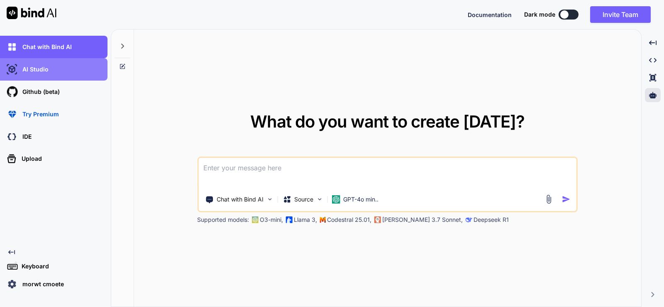
click at [27, 67] on p "AI Studio" at bounding box center [33, 69] width 29 height 8
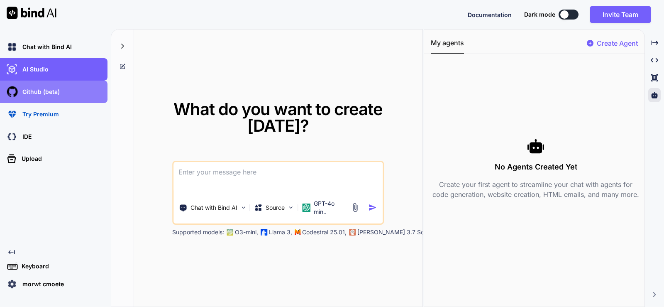
click at [28, 100] on div "Github (beta)" at bounding box center [53, 91] width 107 height 22
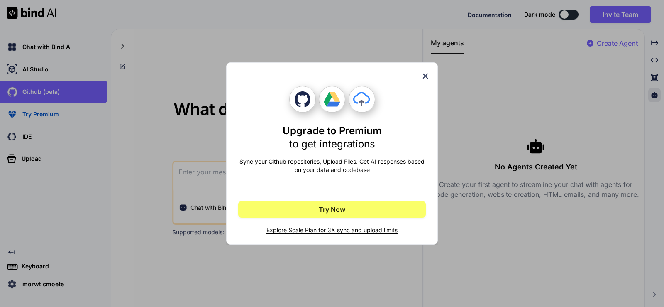
click at [427, 79] on icon at bounding box center [425, 75] width 9 height 9
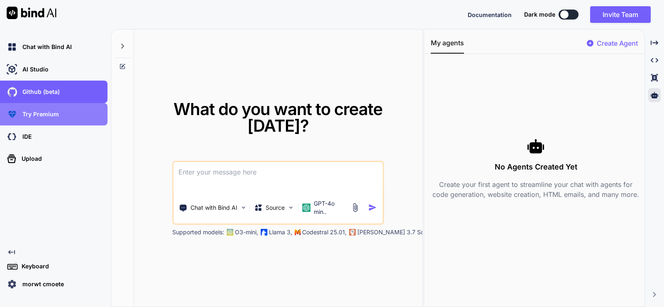
click at [52, 112] on p "Try Premium" at bounding box center [39, 114] width 40 height 8
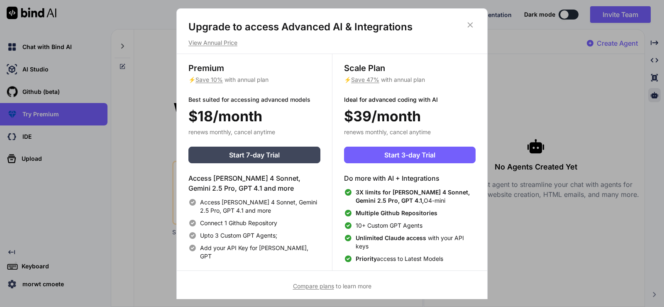
click at [52, 126] on div "Upgrade to access Advanced AI & Integrations View Annual Price Premium ⚡ Save 1…" at bounding box center [332, 153] width 664 height 307
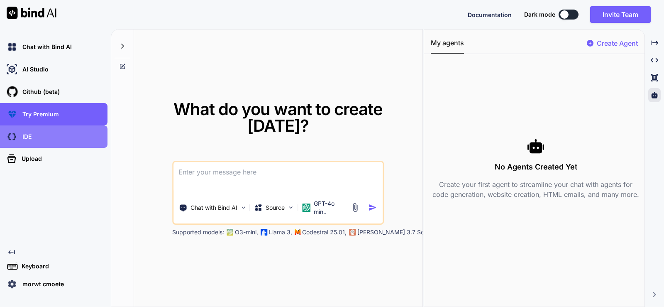
click at [53, 128] on div "IDE" at bounding box center [53, 136] width 107 height 22
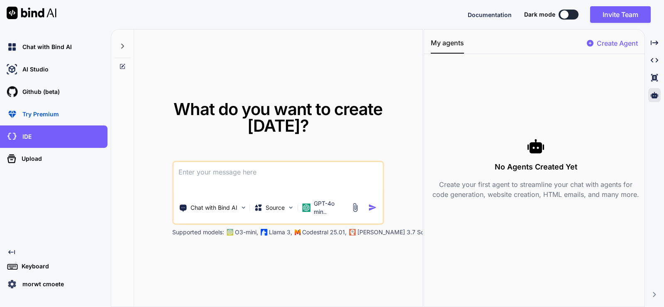
click at [25, 12] on img at bounding box center [32, 13] width 50 height 12
type textarea "x"
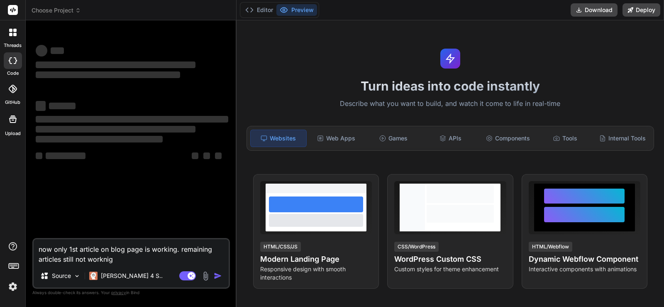
click at [60, 12] on span "Choose Project" at bounding box center [56, 10] width 49 height 8
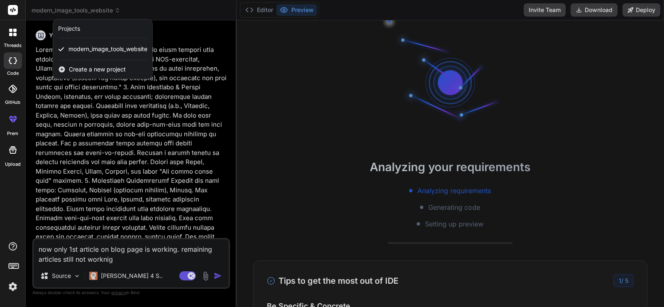
scroll to position [1631, 0]
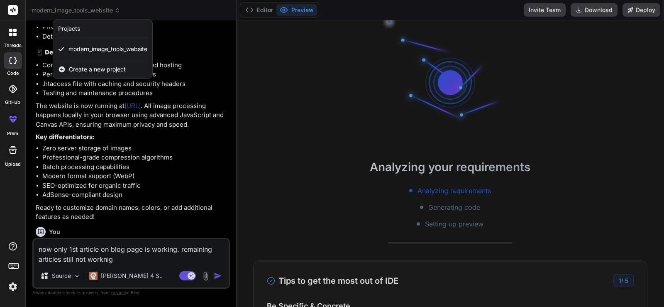
drag, startPoint x: 657, startPoint y: 53, endPoint x: 655, endPoint y: 146, distance: 93.3
click at [655, 146] on div at bounding box center [332, 153] width 664 height 307
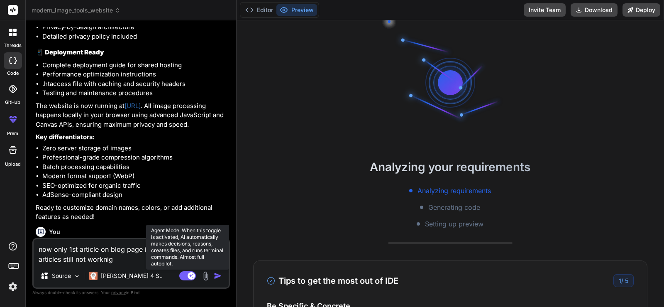
scroll to position [63, 0]
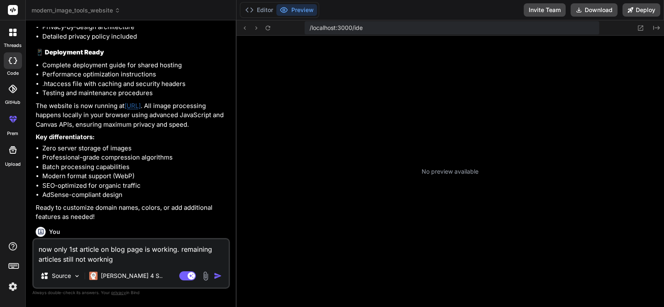
click at [132, 259] on textarea "now only 1st article on blog page is working. remaining articles still not work…" at bounding box center [131, 251] width 195 height 25
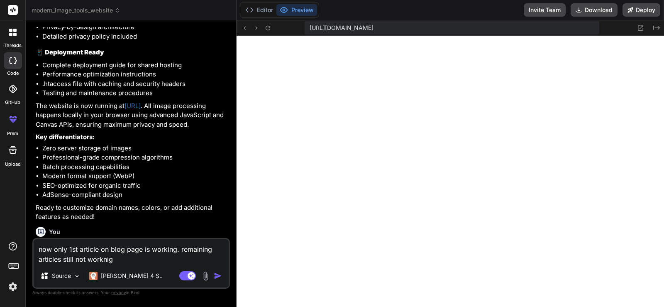
scroll to position [307, 0]
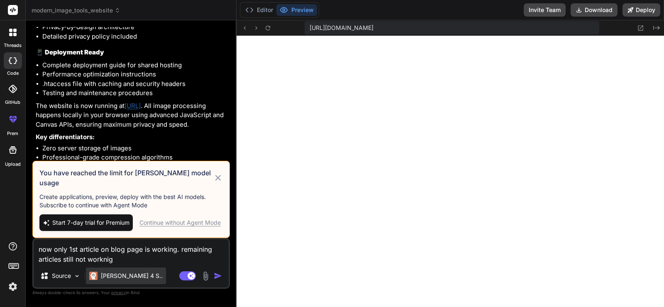
click at [131, 281] on div "[PERSON_NAME] 4 S.." at bounding box center [126, 275] width 80 height 17
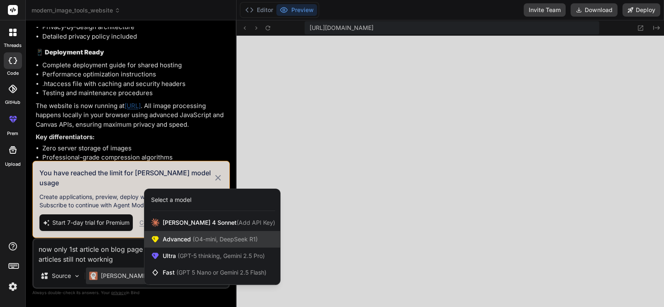
click at [192, 238] on span "(O4-mini, DeepSeek R1)" at bounding box center [224, 238] width 67 height 7
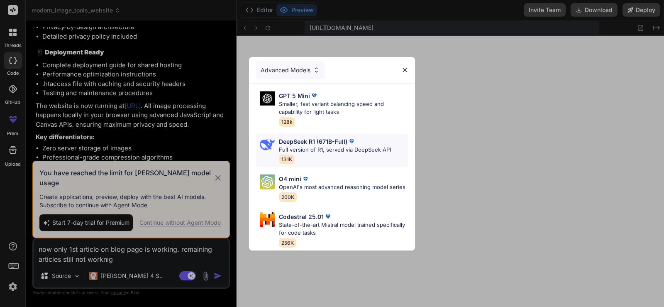
click at [326, 146] on p "Full version of R1, served via DeepSeek API" at bounding box center [335, 150] width 112 height 8
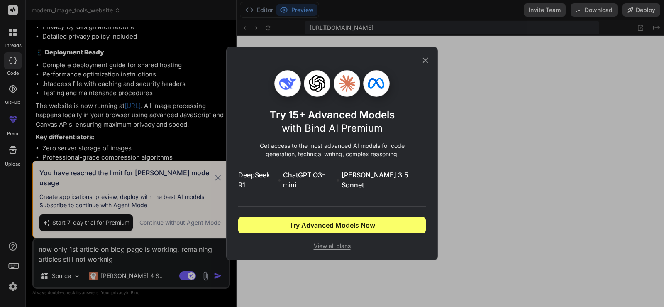
click at [425, 62] on icon at bounding box center [425, 60] width 9 height 9
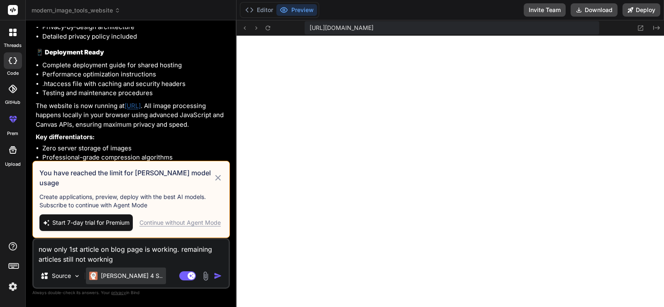
click at [122, 271] on p "[PERSON_NAME] 4 S.." at bounding box center [132, 275] width 62 height 8
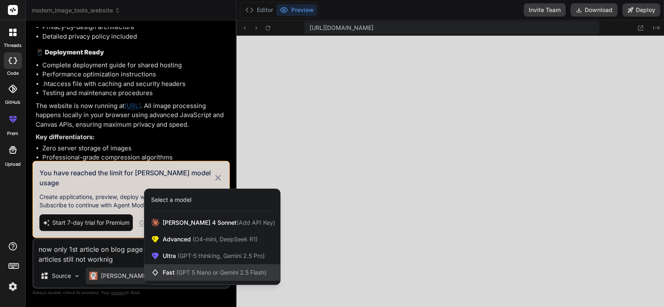
click at [172, 269] on span "Fast (GPT 5 Nano or Gemini 2.5 Flash)" at bounding box center [215, 272] width 104 height 8
type textarea "x"
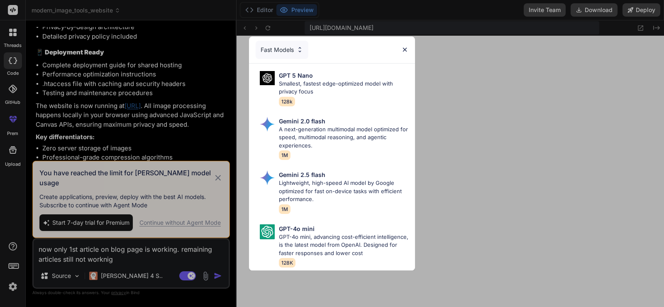
click at [411, 46] on div "Fast Models" at bounding box center [332, 49] width 166 height 27
click at [404, 46] on img at bounding box center [404, 49] width 7 height 7
